Goal: Information Seeking & Learning: Learn about a topic

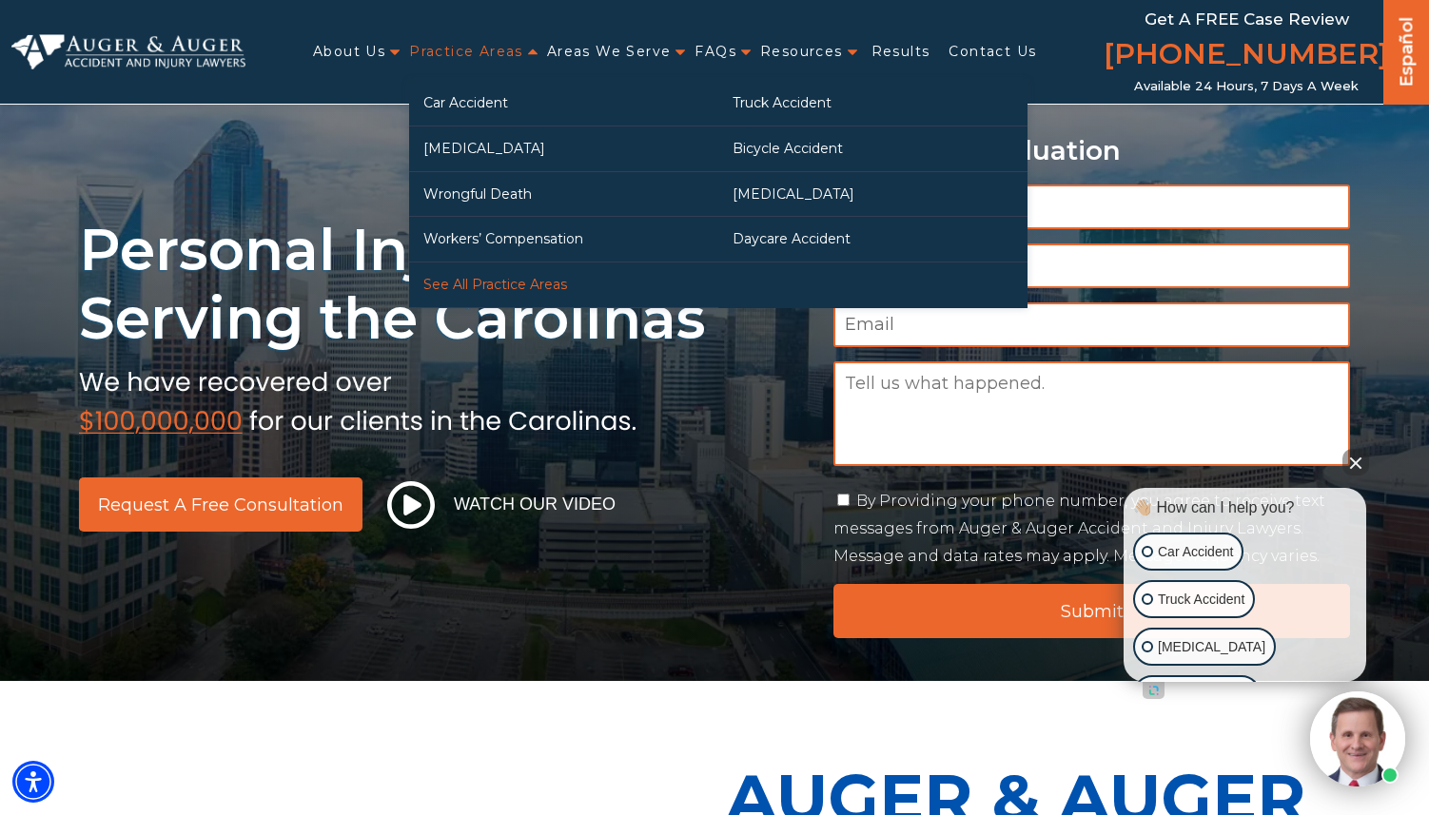
click at [508, 284] on link "See All Practice Areas" at bounding box center [563, 285] width 309 height 45
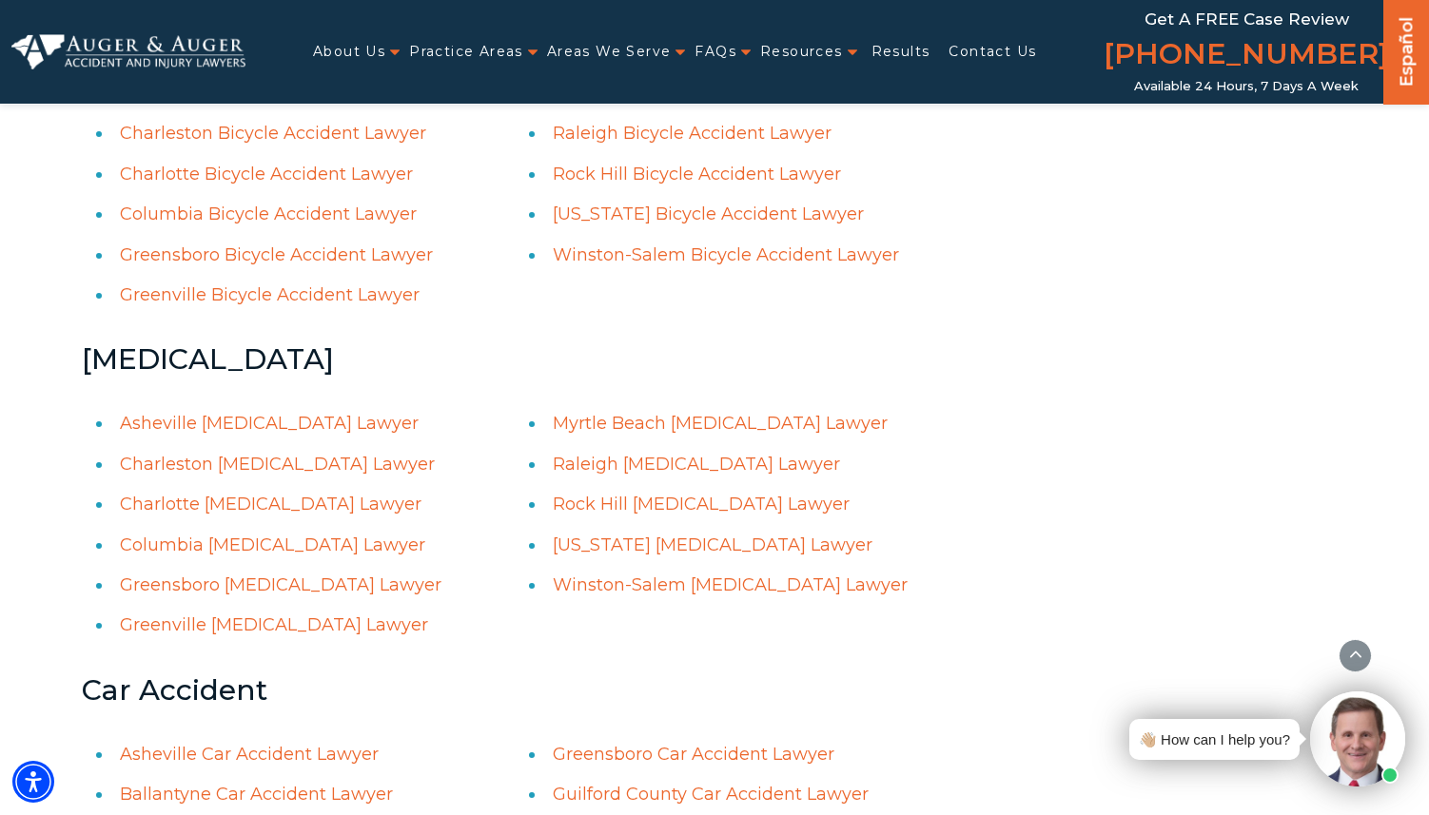
scroll to position [2909, 0]
